Goal: Check status

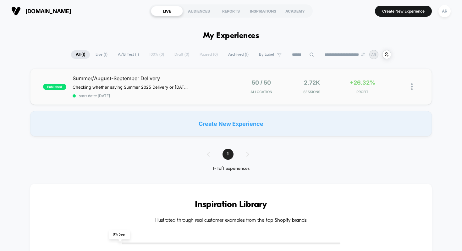
click at [326, 96] on div "published Summer/August-September Delivery Checking whether saying Summer 2025 …" at bounding box center [231, 87] width 402 height 36
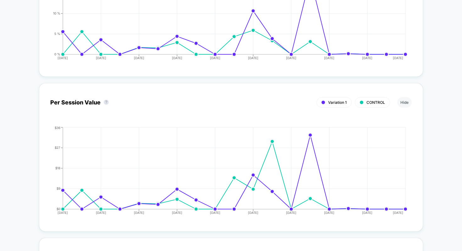
scroll to position [642, 0]
